Goal: Task Accomplishment & Management: Use online tool/utility

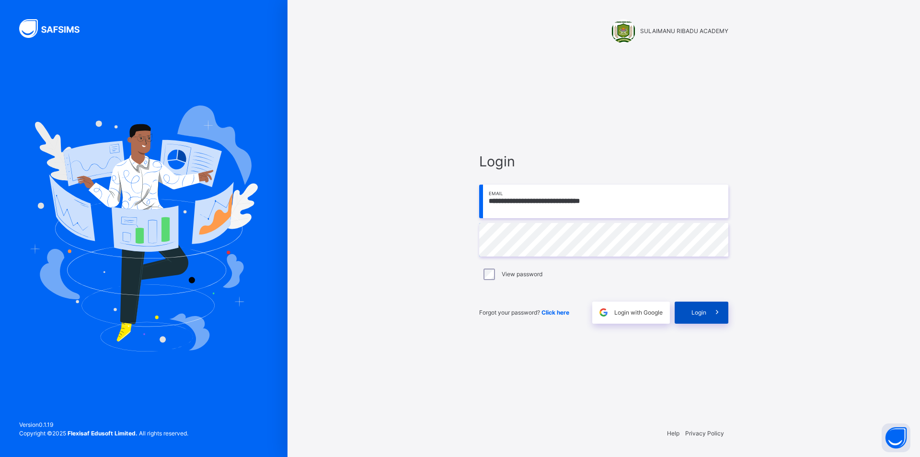
click at [687, 307] on div "Login" at bounding box center [702, 312] width 54 height 22
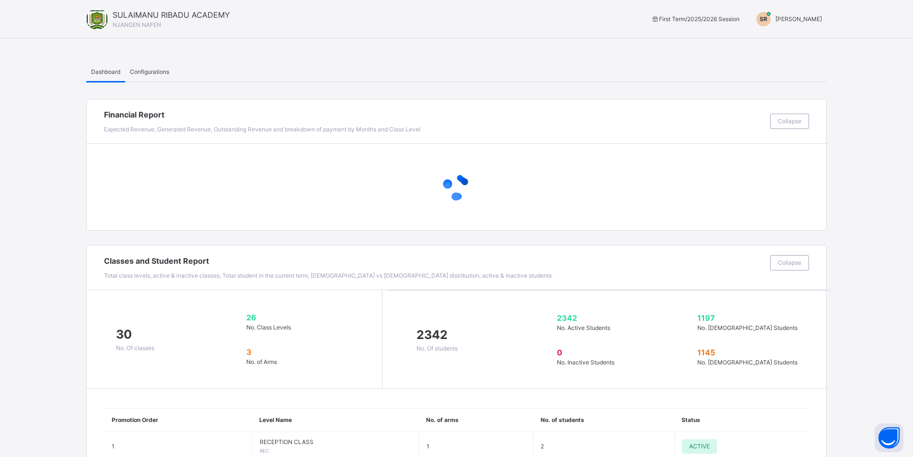
click at [781, 18] on span "SULAIMANU RIBADU" at bounding box center [798, 18] width 46 height 7
click at [780, 40] on span "Switch to Admin View" at bounding box center [785, 41] width 73 height 13
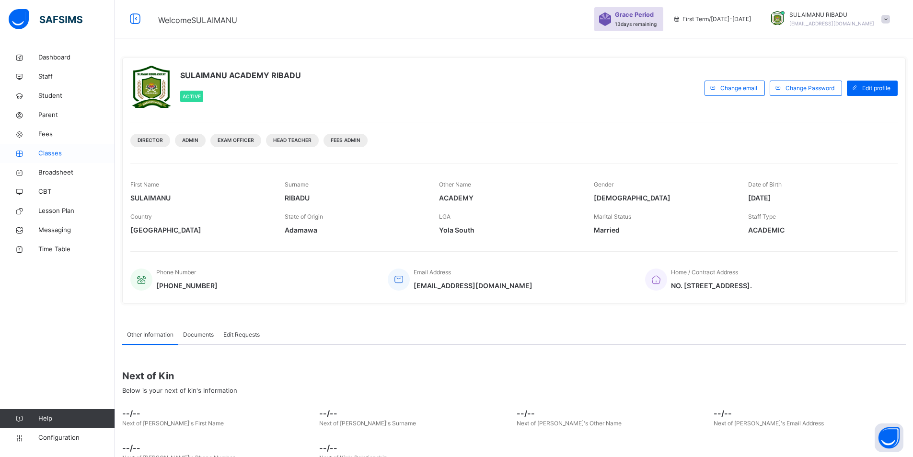
click at [80, 153] on span "Classes" at bounding box center [76, 154] width 77 height 10
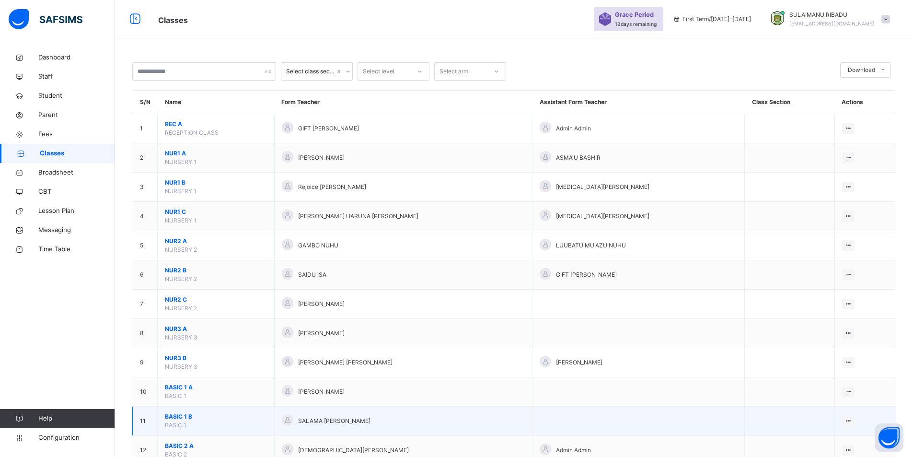
click at [211, 418] on span "BASIC 1 B" at bounding box center [216, 416] width 102 height 9
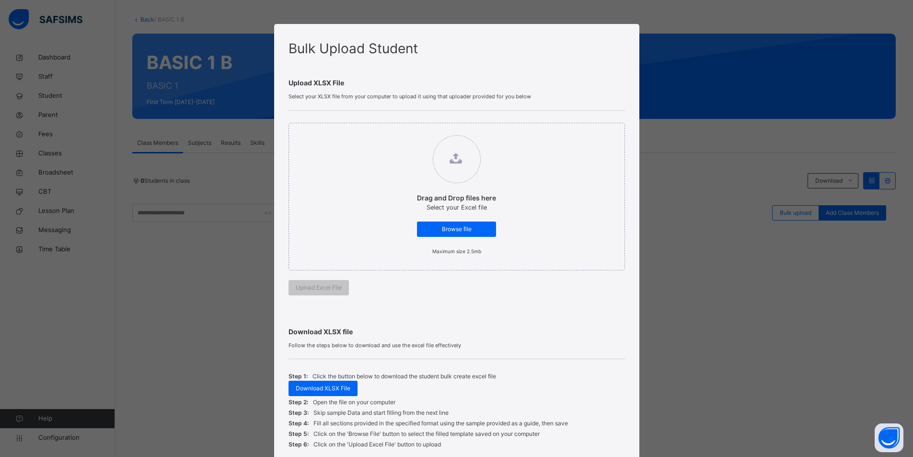
scroll to position [78, 0]
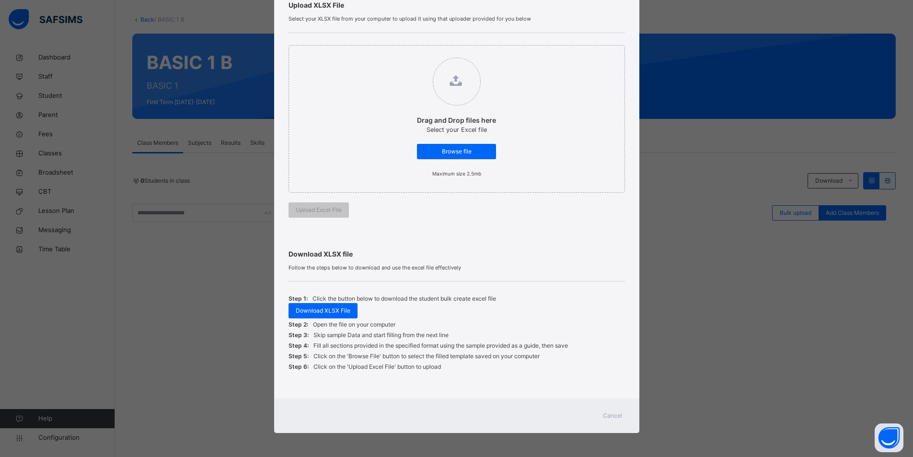
click at [625, 418] on div "Cancel" at bounding box center [612, 415] width 34 height 15
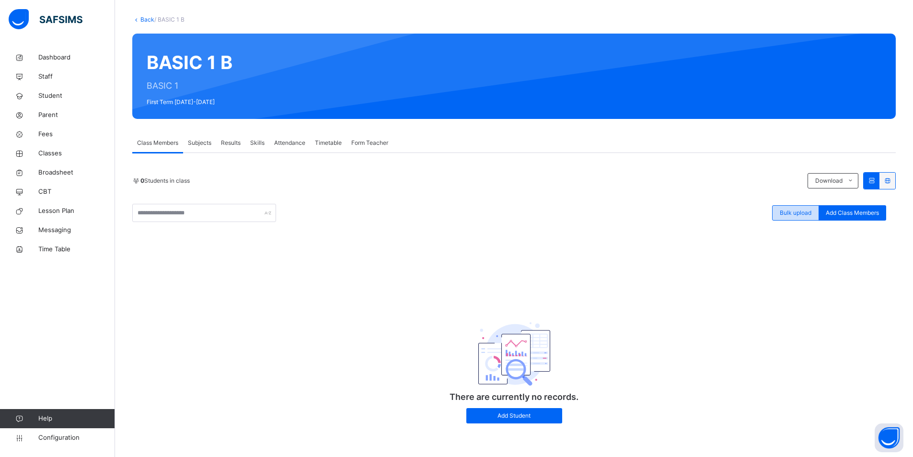
click at [806, 211] on span "Bulk upload" at bounding box center [795, 212] width 32 height 9
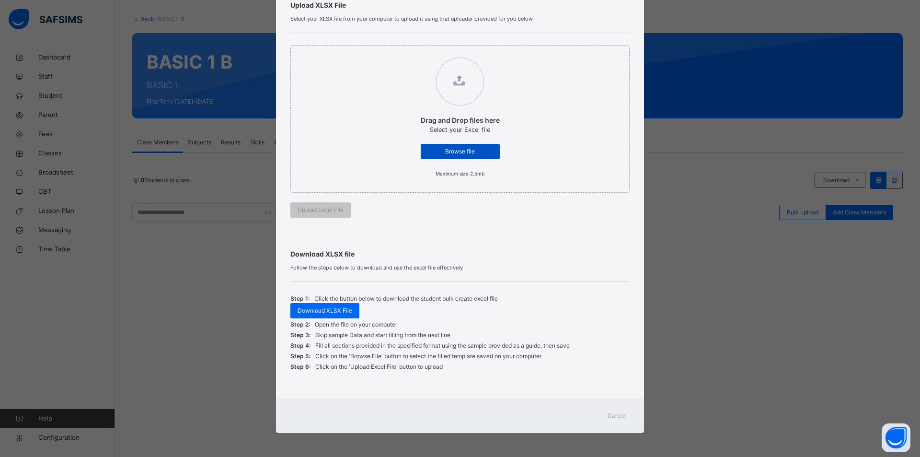
click at [454, 150] on span "Browse file" at bounding box center [460, 151] width 65 height 9
click at [411, 53] on input "Drag and Drop files here Select your Excel file Browse file Maximum size 2.5mb" at bounding box center [411, 53] width 0 height 0
type input "**********"
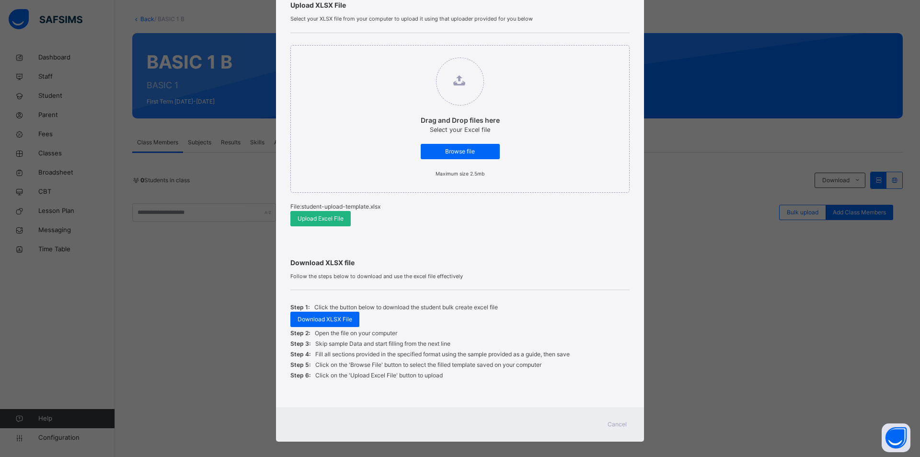
click at [324, 216] on span "Upload Excel File" at bounding box center [320, 218] width 46 height 9
click at [461, 149] on span "Browse file" at bounding box center [460, 151] width 65 height 9
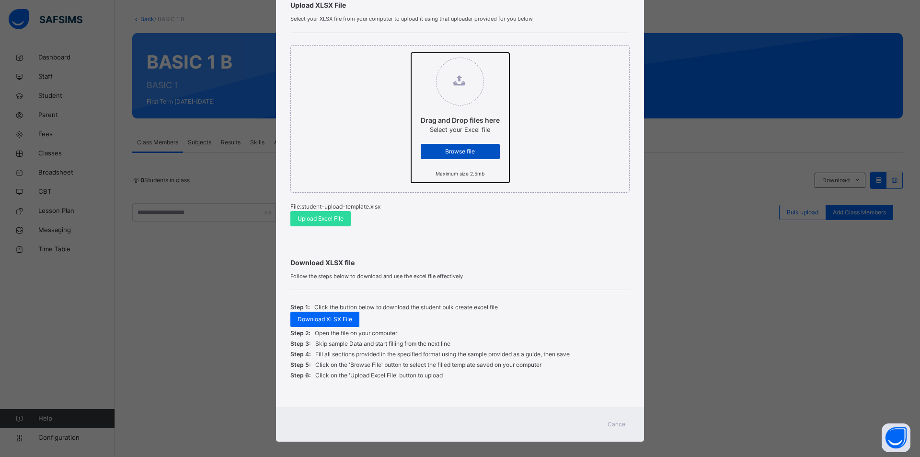
click at [411, 53] on input "Drag and Drop files here Select your Excel file Browse file Maximum size 2.5mb" at bounding box center [411, 53] width 0 height 0
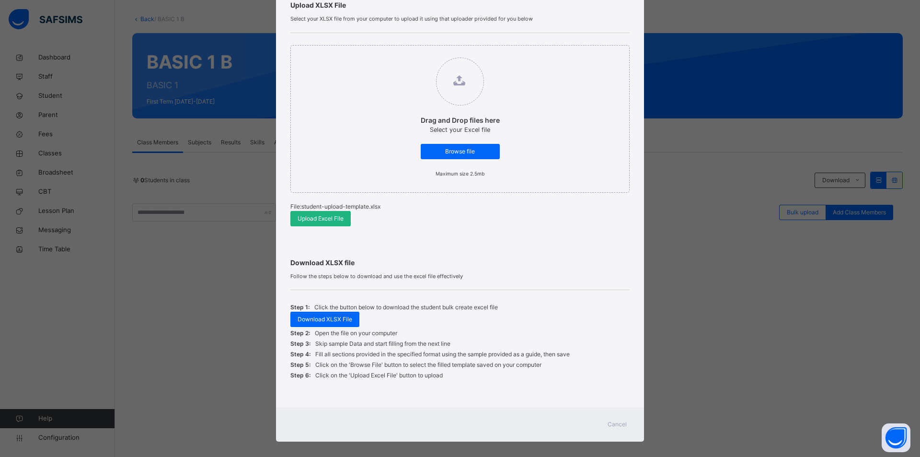
click at [338, 223] on div "Upload Excel File" at bounding box center [320, 218] width 60 height 15
click at [613, 423] on span "Cancel" at bounding box center [616, 424] width 19 height 9
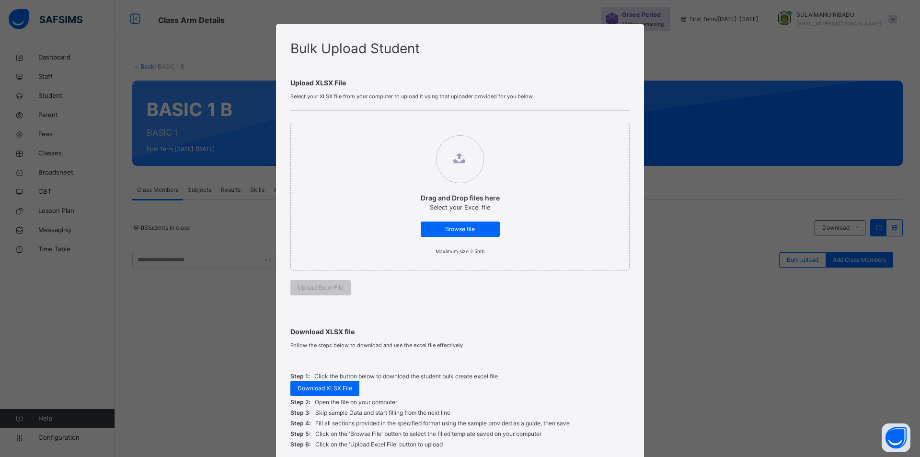
scroll to position [47, 0]
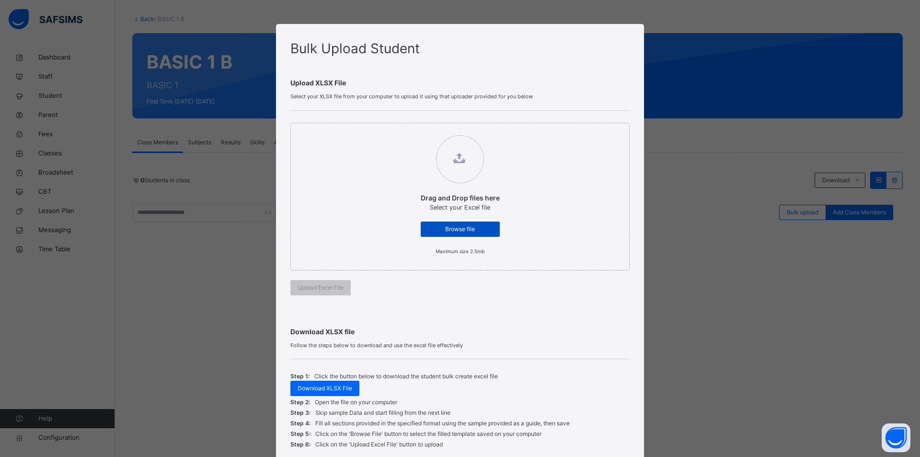
click at [431, 226] on span "Browse file" at bounding box center [460, 229] width 65 height 9
click at [411, 130] on input "Drag and Drop files here Select your Excel file Browse file Maximum size 2.5mb" at bounding box center [411, 130] width 0 height 0
type input "**********"
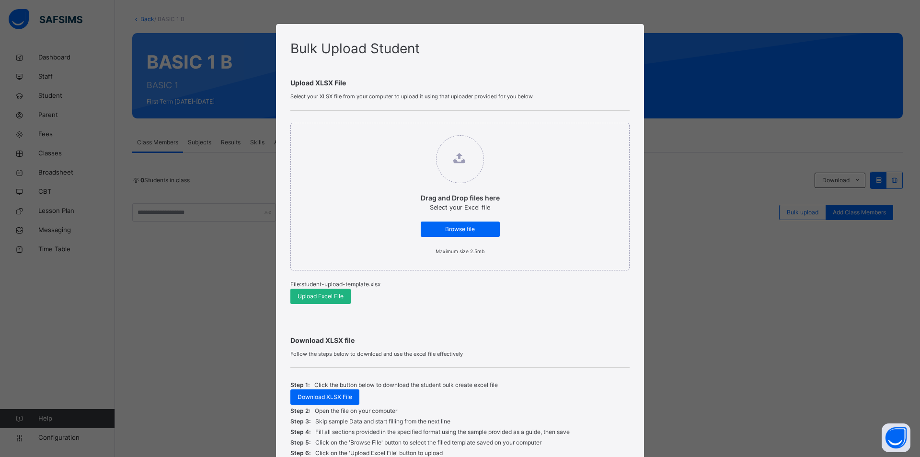
click at [342, 295] on div "Upload Excel File" at bounding box center [320, 295] width 60 height 15
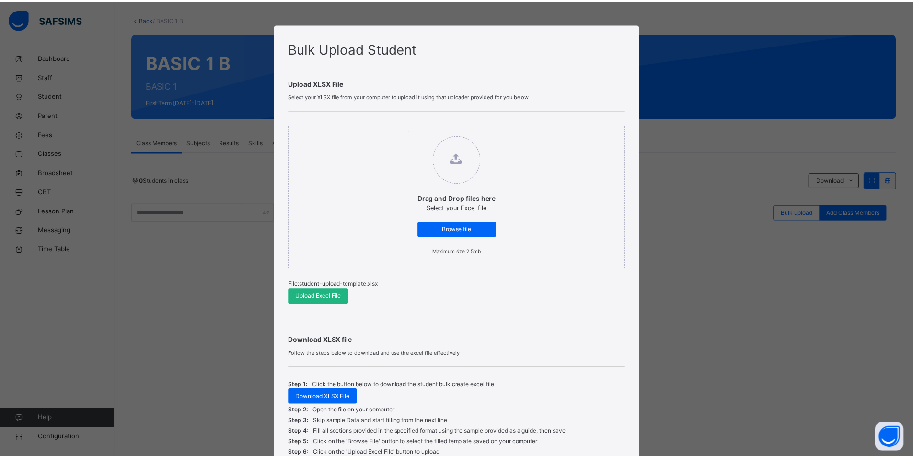
scroll to position [86, 0]
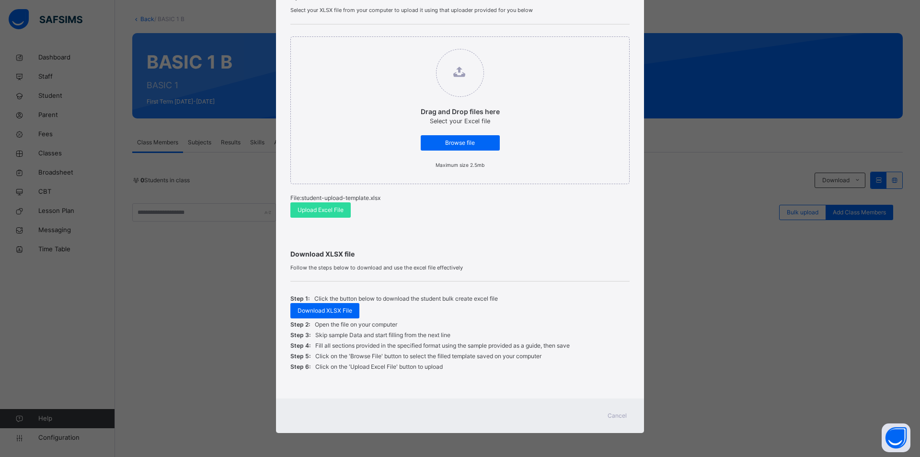
click at [618, 416] on span "Cancel" at bounding box center [616, 415] width 19 height 9
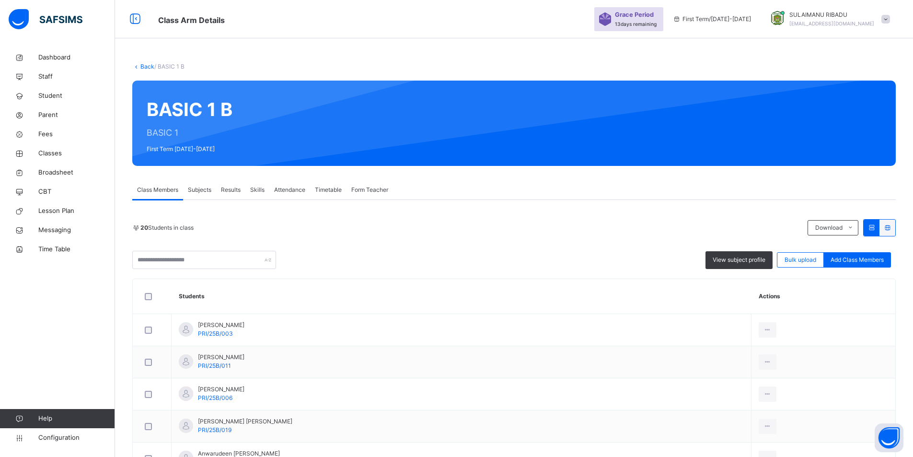
click at [143, 66] on link "Back" at bounding box center [147, 66] width 14 height 7
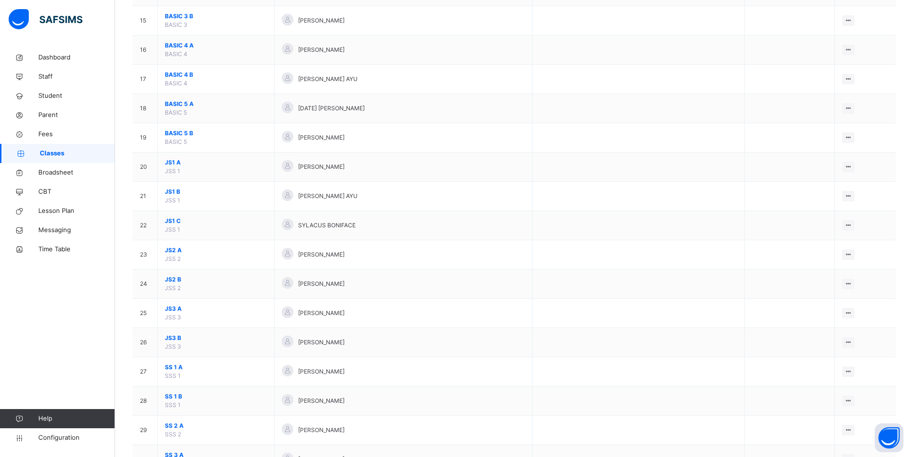
scroll to position [517, 0]
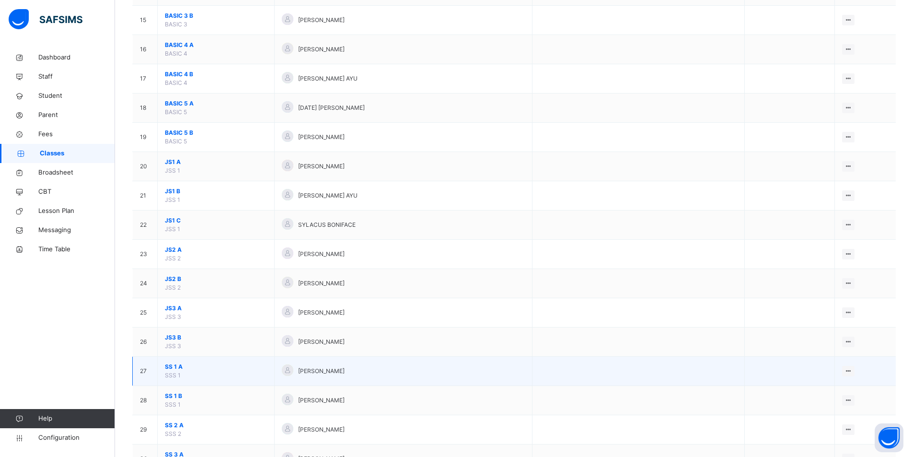
click at [231, 366] on span "SS 1 A" at bounding box center [216, 366] width 102 height 9
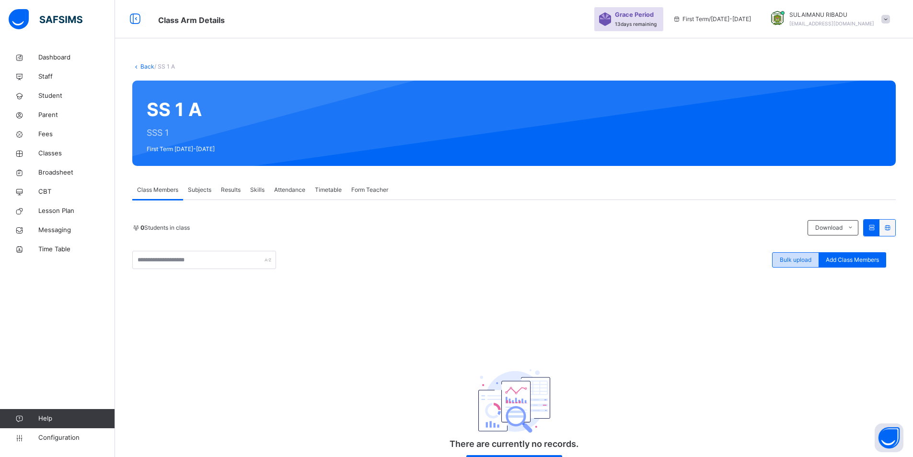
click at [811, 262] on span "Bulk upload" at bounding box center [795, 259] width 32 height 9
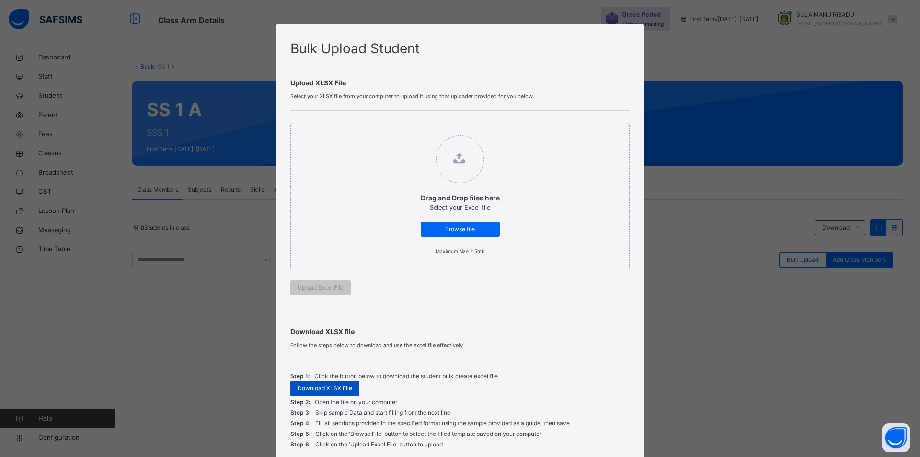
click at [342, 387] on span "Download XLSX File" at bounding box center [324, 388] width 55 height 9
